Goal: Transaction & Acquisition: Purchase product/service

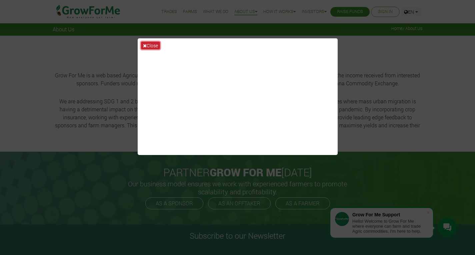
click at [150, 44] on button "Close" at bounding box center [150, 46] width 19 height 8
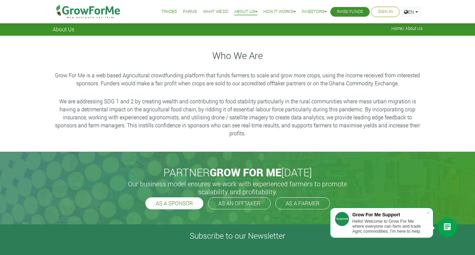
click at [185, 205] on link "AS A SPONSOR" at bounding box center [174, 203] width 58 height 12
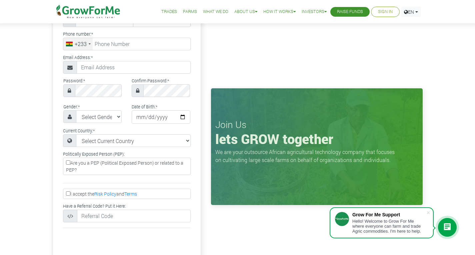
scroll to position [67, 0]
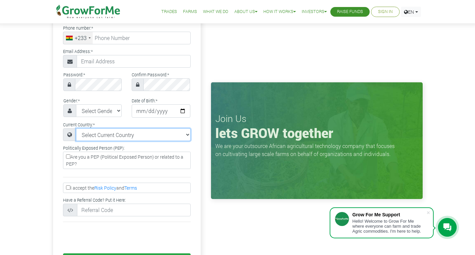
click at [188, 137] on select "Select Current Country Afghanistan Albania Algeria American Samoa Andorra Angol…" at bounding box center [133, 134] width 115 height 13
click at [203, 153] on div "Google Facebook Twitter or Fullname: * Phone number: * +233" at bounding box center [127, 131] width 158 height 318
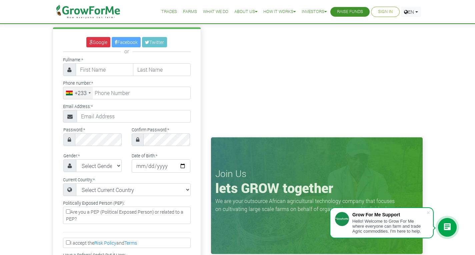
scroll to position [0, 0]
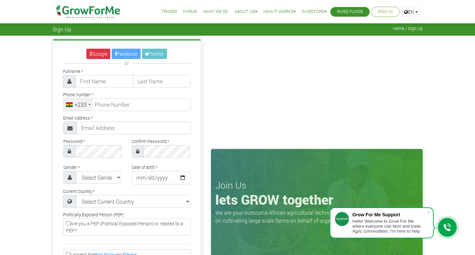
click at [166, 11] on link "Trades" at bounding box center [169, 11] width 16 height 7
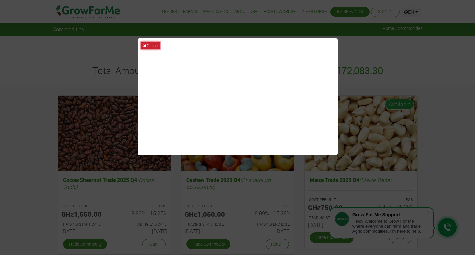
click at [151, 46] on button "Close" at bounding box center [150, 46] width 19 height 8
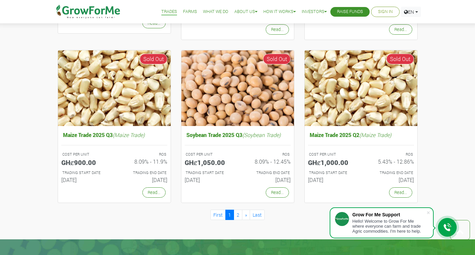
scroll to position [600, 0]
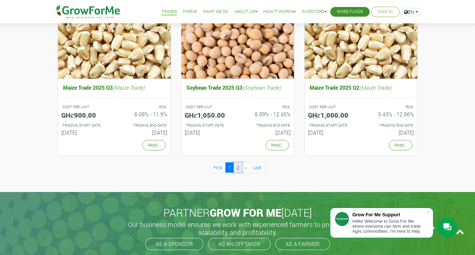
click at [241, 166] on link "2" at bounding box center [238, 167] width 9 height 10
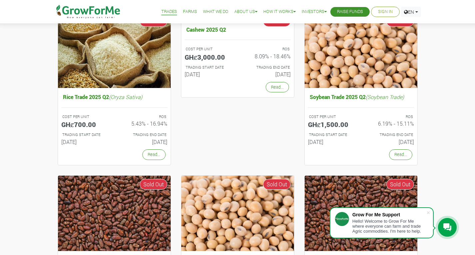
scroll to position [100, 0]
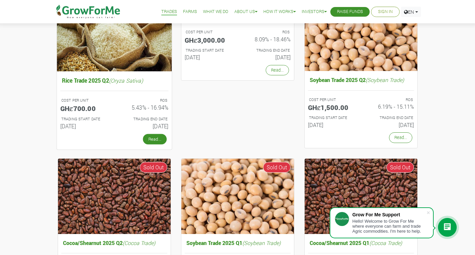
click at [152, 138] on link "Read..." at bounding box center [155, 139] width 24 height 11
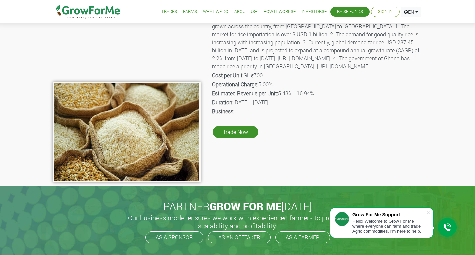
scroll to position [67, 0]
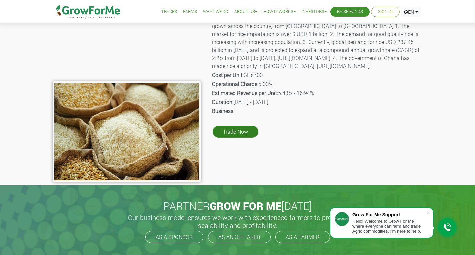
click at [237, 138] on link "Trade Now" at bounding box center [236, 132] width 46 height 12
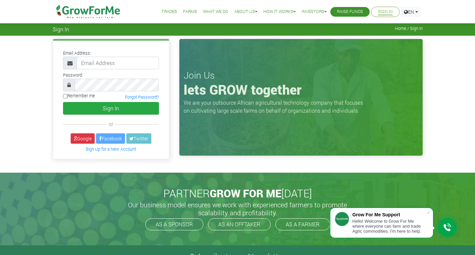
click at [187, 11] on link "Farms" at bounding box center [190, 11] width 14 height 7
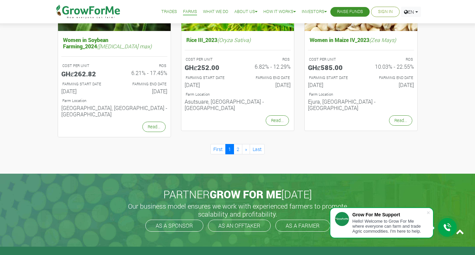
scroll to position [734, 0]
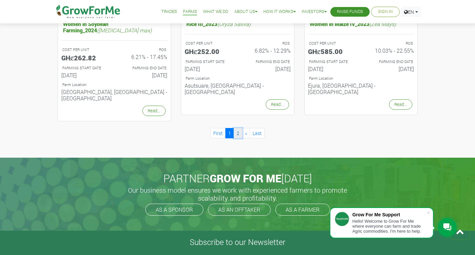
click at [238, 128] on link "2" at bounding box center [238, 133] width 9 height 10
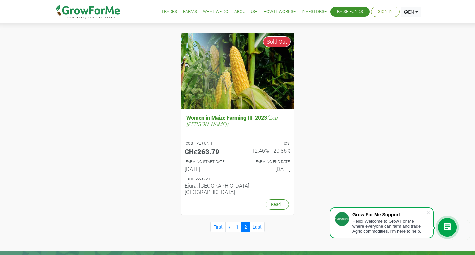
scroll to position [267, 0]
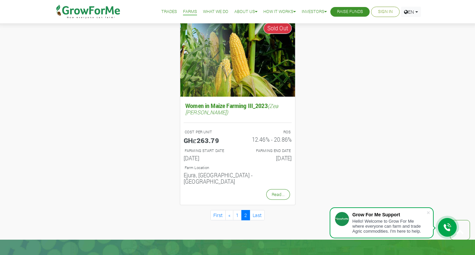
click at [239, 87] on img at bounding box center [237, 57] width 115 height 77
click at [276, 189] on link "Read..." at bounding box center [278, 194] width 24 height 11
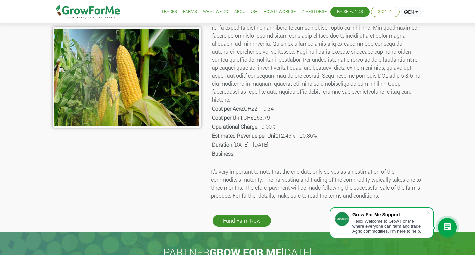
scroll to position [133, 0]
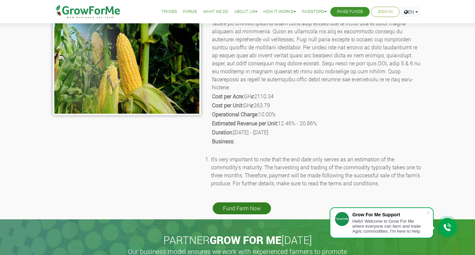
click at [247, 202] on link "Fund Farm Now" at bounding box center [242, 208] width 58 height 12
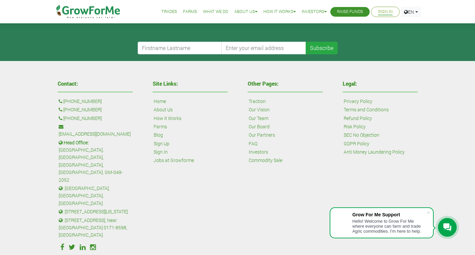
scroll to position [267, 0]
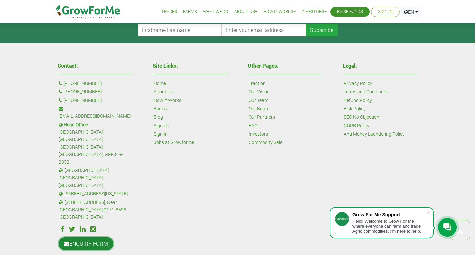
click at [86, 237] on link "ENQUIRY FORM" at bounding box center [86, 243] width 55 height 13
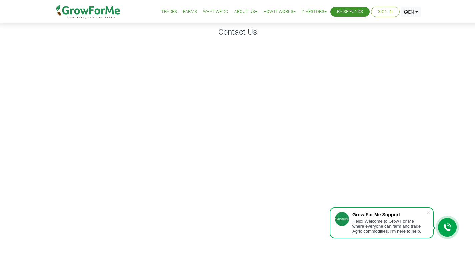
scroll to position [33, 0]
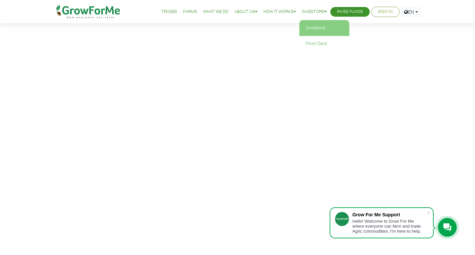
click at [313, 29] on link "Investors" at bounding box center [324, 27] width 50 height 15
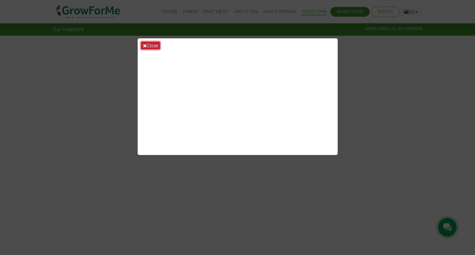
click at [152, 47] on button "Close" at bounding box center [150, 46] width 19 height 8
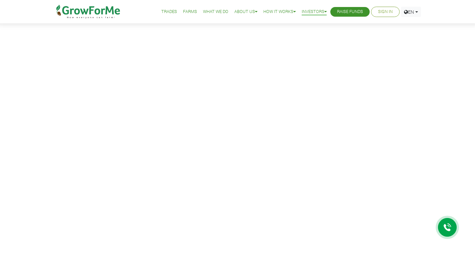
scroll to position [33, 0]
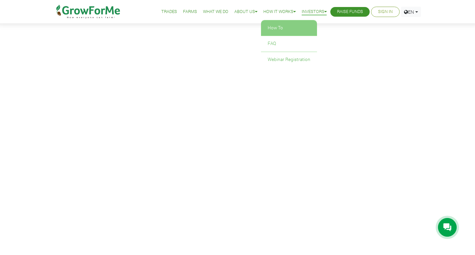
click at [275, 28] on link "How To" at bounding box center [289, 27] width 56 height 15
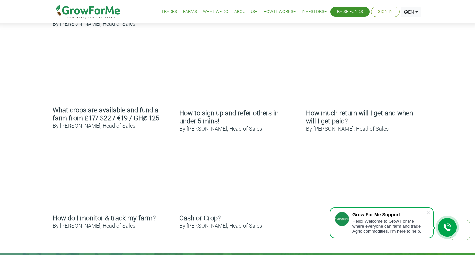
scroll to position [333, 0]
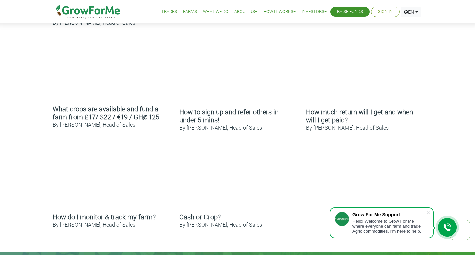
click at [442, 227] on div at bounding box center [447, 227] width 19 height 19
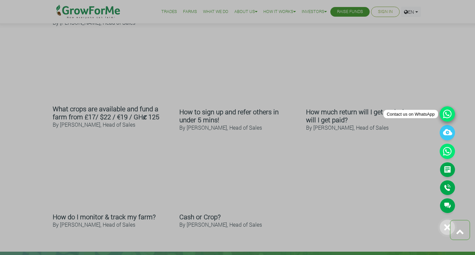
click at [445, 114] on icon at bounding box center [447, 113] width 15 height 15
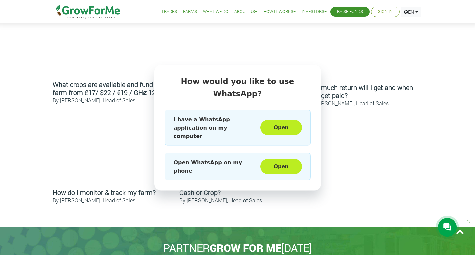
scroll to position [367, 0]
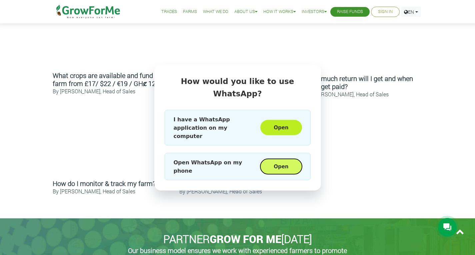
click at [280, 160] on button "Open" at bounding box center [280, 166] width 41 height 15
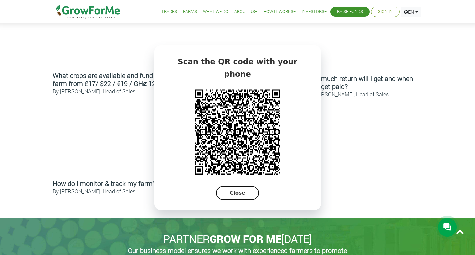
click at [243, 186] on button "Close" at bounding box center [237, 193] width 43 height 14
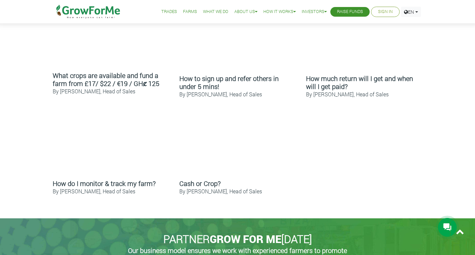
click at [444, 227] on icon at bounding box center [448, 227] width 8 height 8
click at [444, 228] on icon at bounding box center [448, 227] width 8 height 8
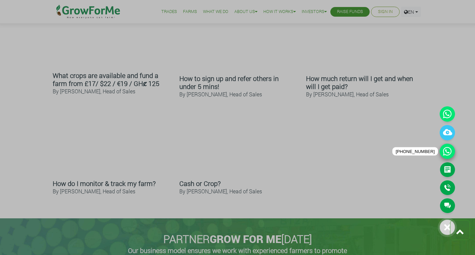
click at [446, 149] on icon at bounding box center [447, 151] width 15 height 15
click at [452, 116] on icon at bounding box center [447, 113] width 15 height 15
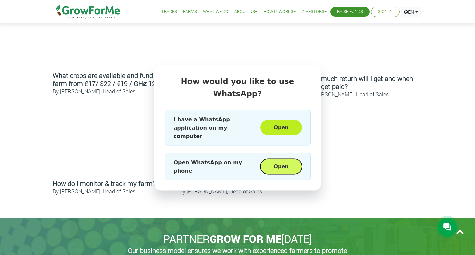
click at [279, 159] on button "Open" at bounding box center [280, 166] width 41 height 15
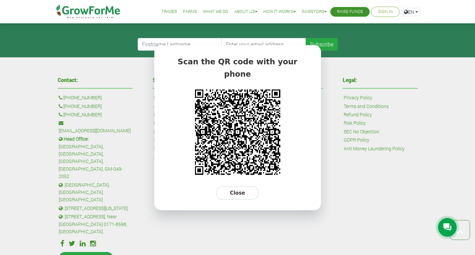
scroll to position [667, 0]
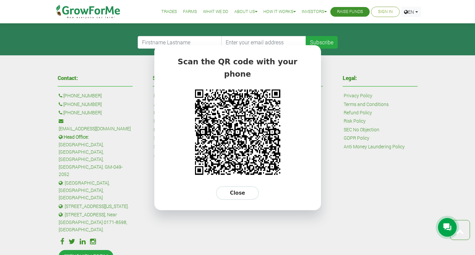
click at [442, 228] on div at bounding box center [447, 227] width 19 height 19
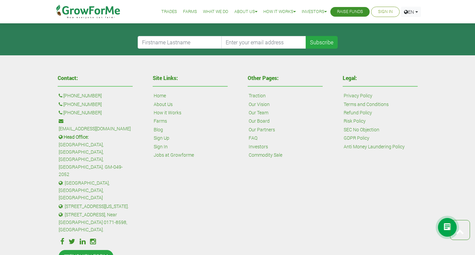
click at [164, 139] on link "Sign Up" at bounding box center [162, 137] width 16 height 7
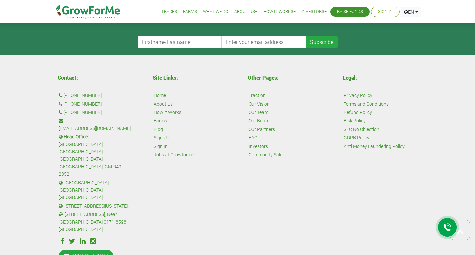
scroll to position [667, 0]
click at [358, 129] on link "SEC No Objection" at bounding box center [362, 129] width 36 height 7
click at [448, 230] on icon at bounding box center [448, 227] width 8 height 8
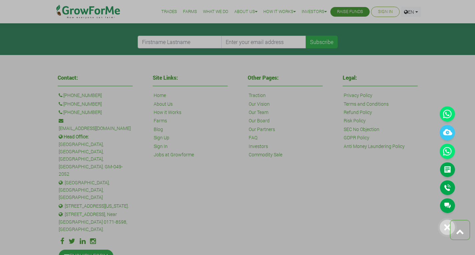
click at [275, 193] on div at bounding box center [237, 127] width 475 height 255
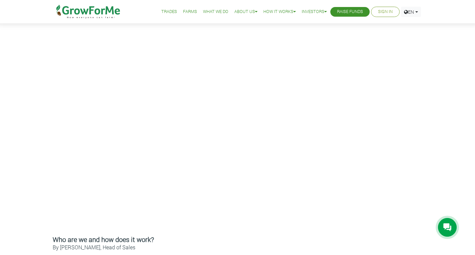
scroll to position [87, 0]
